Goal: Entertainment & Leisure: Consume media (video, audio)

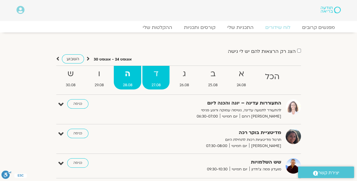
click at [151, 76] on strong "ד" at bounding box center [155, 73] width 27 height 13
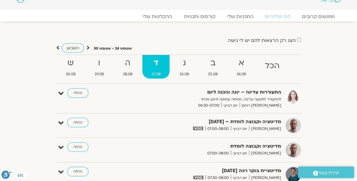
scroll to position [17, 0]
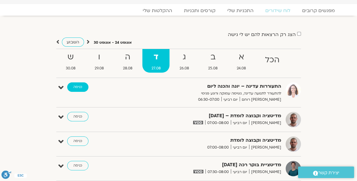
click at [73, 88] on link "כניסה" at bounding box center [77, 86] width 21 height 9
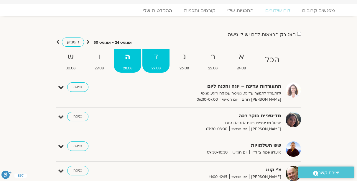
click at [155, 57] on strong "ד" at bounding box center [155, 56] width 27 height 13
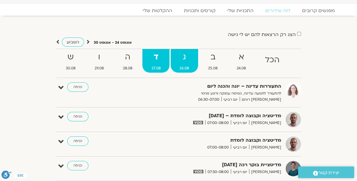
click at [177, 58] on strong "ג" at bounding box center [184, 56] width 27 height 13
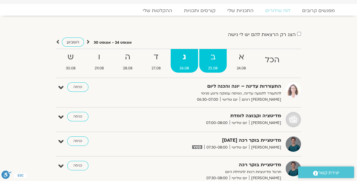
click at [209, 60] on strong "ב" at bounding box center [212, 56] width 27 height 13
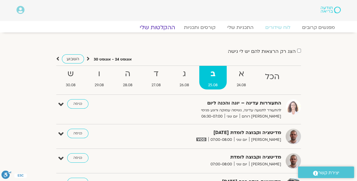
click at [165, 30] on link "ההקלטות שלי" at bounding box center [158, 27] width 50 height 7
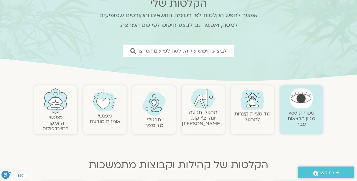
scroll to position [67, 0]
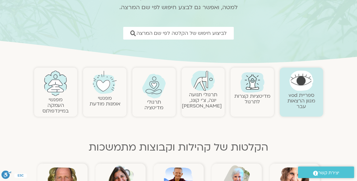
click at [200, 96] on link "תרגולי תנועה יוגה, צ׳י קונג, [PERSON_NAME]" at bounding box center [202, 100] width 40 height 18
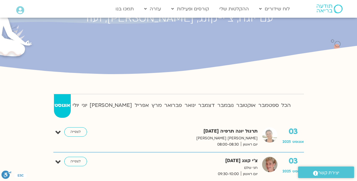
scroll to position [84, 0]
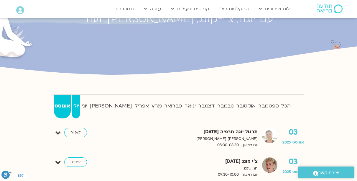
click at [80, 102] on strong "יולי" at bounding box center [76, 105] width 8 height 9
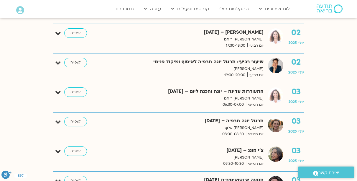
scroll to position [337, 0]
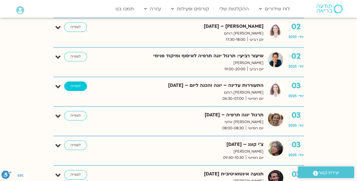
click at [73, 88] on link "לצפייה" at bounding box center [75, 85] width 23 height 9
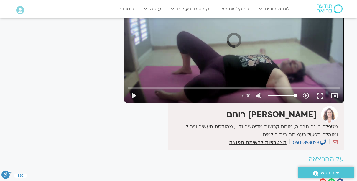
scroll to position [84, 0]
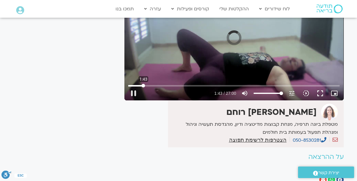
drag, startPoint x: 131, startPoint y: 84, endPoint x: 143, endPoint y: 83, distance: 12.7
click at [143, 84] on input "Seek" at bounding box center [233, 86] width 211 height 4
drag, startPoint x: 143, startPoint y: 83, endPoint x: 156, endPoint y: 82, distance: 12.5
click at [156, 82] on div "Skip Ad 1:43 play_arrow 1:43 / 27:00 volume_up Mute tune Resolution Auto 720p s…" at bounding box center [234, 90] width 215 height 19
click at [153, 86] on input "Seek" at bounding box center [233, 86] width 211 height 4
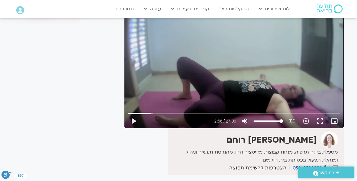
scroll to position [50, 0]
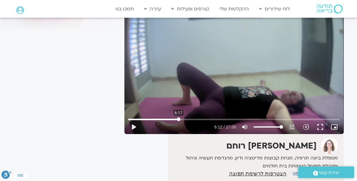
drag, startPoint x: 152, startPoint y: 118, endPoint x: 178, endPoint y: 113, distance: 26.7
click at [178, 117] on input "Seek" at bounding box center [233, 119] width 211 height 4
drag, startPoint x: 179, startPoint y: 119, endPoint x: 198, endPoint y: 117, distance: 19.5
click at [198, 117] on input "Seek" at bounding box center [233, 119] width 211 height 4
drag, startPoint x: 198, startPoint y: 119, endPoint x: 226, endPoint y: 115, distance: 27.7
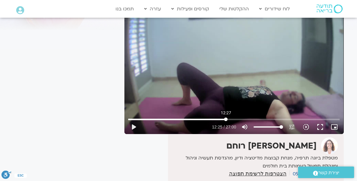
click at [226, 117] on input "Seek" at bounding box center [233, 119] width 211 height 4
drag, startPoint x: 226, startPoint y: 119, endPoint x: 248, endPoint y: 116, distance: 22.3
click at [248, 117] on input "Seek" at bounding box center [233, 119] width 211 height 4
drag, startPoint x: 248, startPoint y: 119, endPoint x: 272, endPoint y: 116, distance: 24.0
click at [272, 117] on input "Seek" at bounding box center [233, 119] width 211 height 4
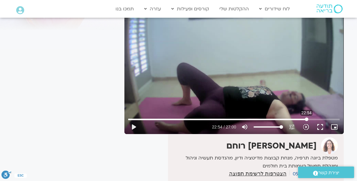
drag, startPoint x: 271, startPoint y: 118, endPoint x: 306, endPoint y: 114, distance: 35.3
click at [306, 117] on input "Seek" at bounding box center [233, 119] width 211 height 4
drag, startPoint x: 308, startPoint y: 117, endPoint x: 327, endPoint y: 116, distance: 19.2
click at [327, 117] on input "Seek" at bounding box center [233, 119] width 211 height 4
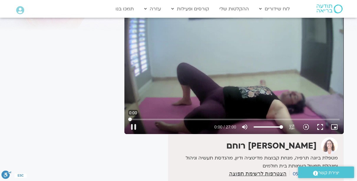
drag, startPoint x: 329, startPoint y: 119, endPoint x: 99, endPoint y: 139, distance: 230.0
type input "0"
click at [128, 121] on input "Seek" at bounding box center [233, 119] width 211 height 4
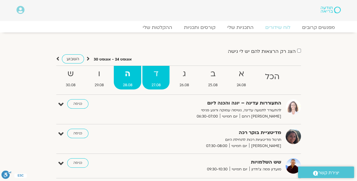
click at [151, 81] on link "ד 27.08" at bounding box center [155, 78] width 27 height 24
